Goal: Check status

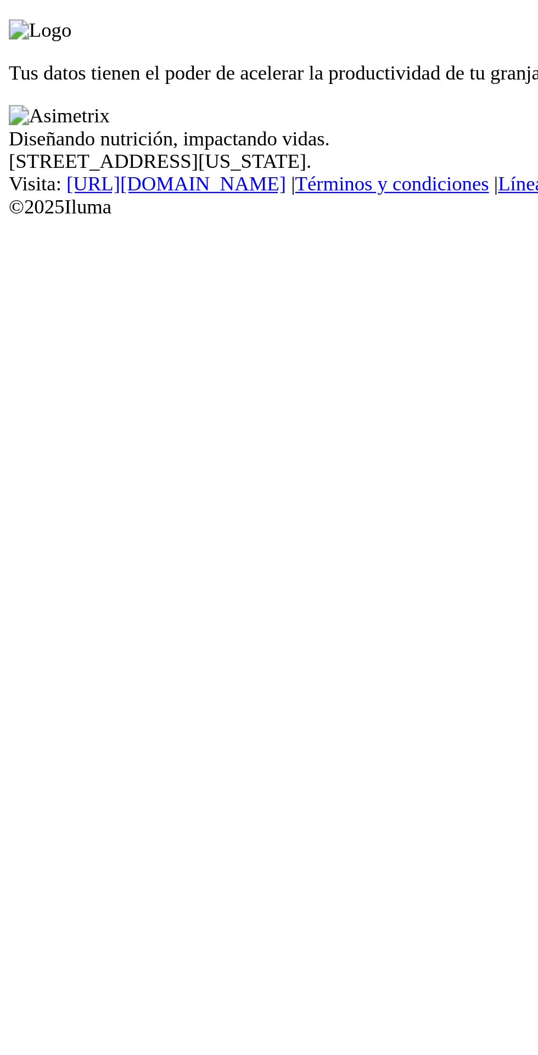
click at [66, 69] on input "email" at bounding box center [52, 63] width 97 height 12
type input "[EMAIL_ADDRESS][DOMAIN_NAME]"
click input "submit" at bounding box center [0, 0] width 0 height 0
